Goal: Information Seeking & Learning: Learn about a topic

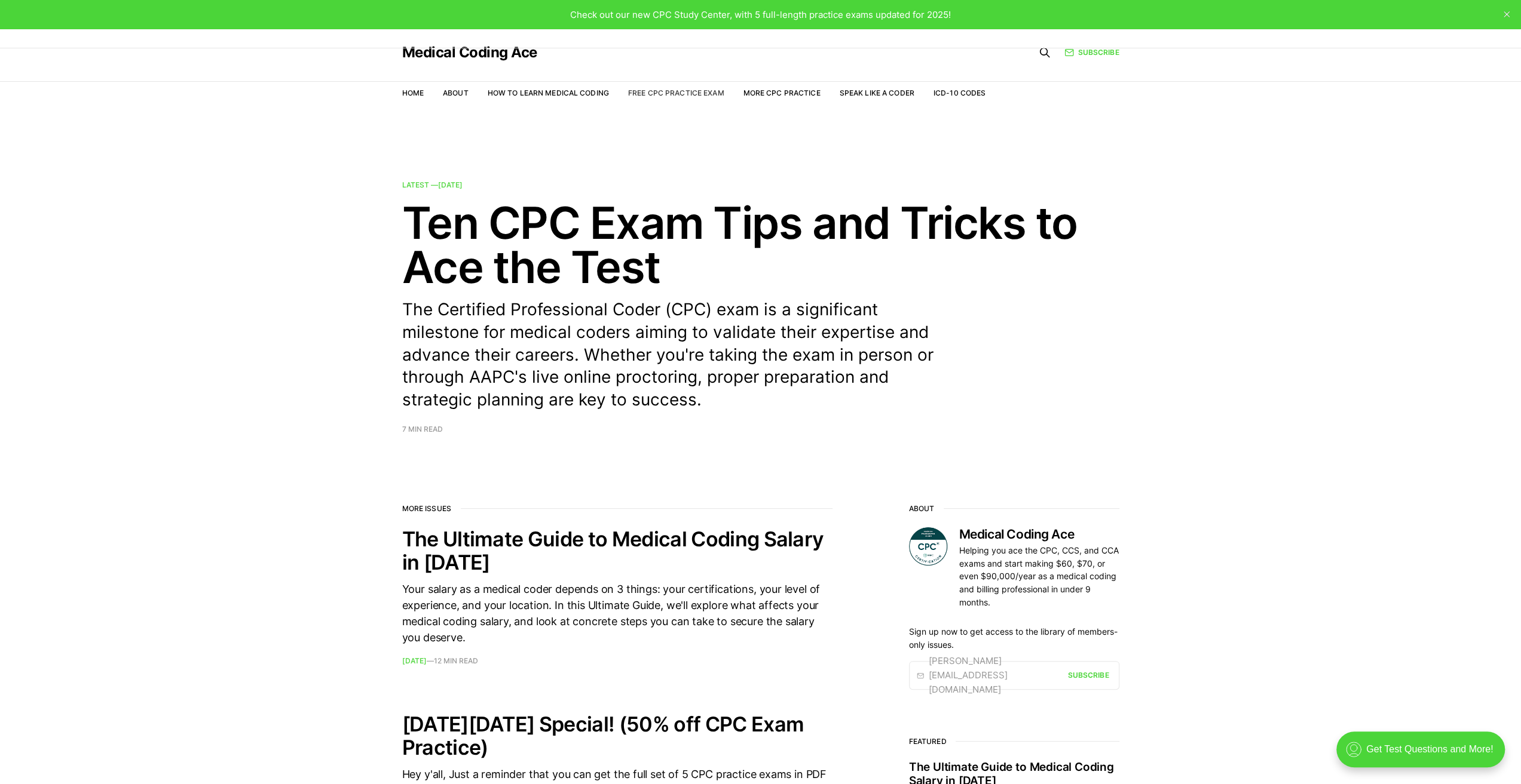
click at [688, 91] on link "Free CPC Practice Exam" at bounding box center [676, 93] width 96 height 9
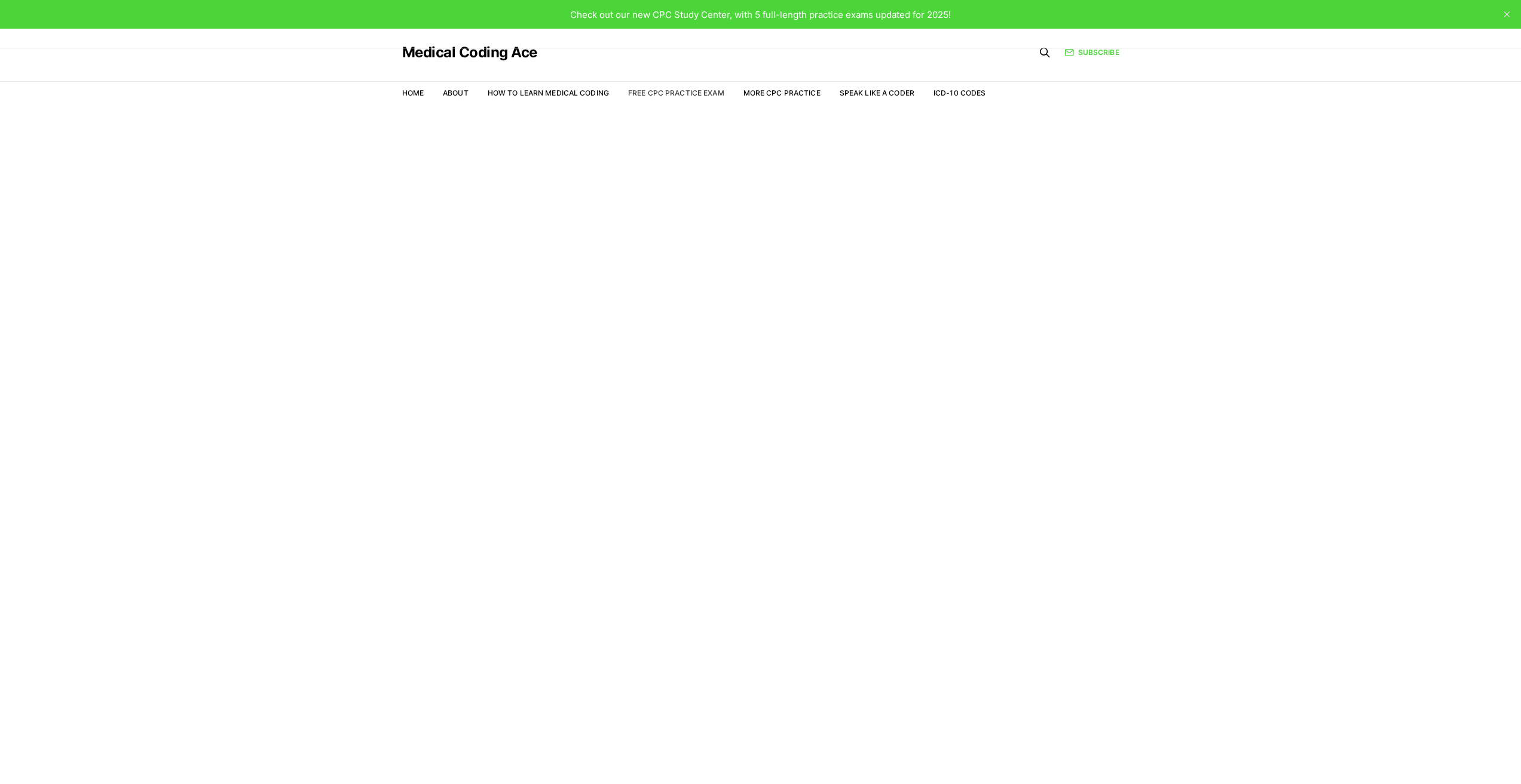
click at [682, 93] on link "Free CPC Practice Exam" at bounding box center [676, 93] width 96 height 9
